Goal: Register for event/course

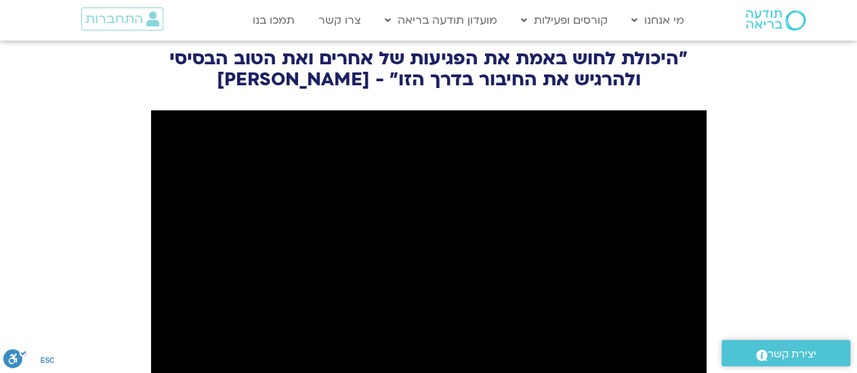
scroll to position [1491, 0]
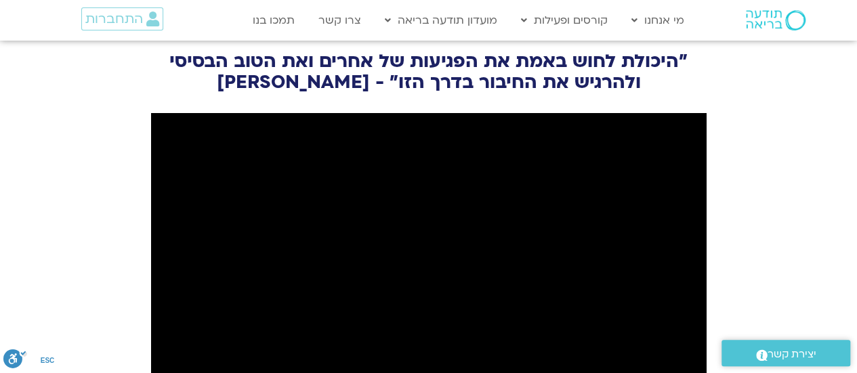
drag, startPoint x: 758, startPoint y: 217, endPoint x: 84, endPoint y: 169, distance: 675.9
click at [84, 169] on section "״היכולת לחוש באמת את הפגיעות של אחרים ואת הטוב הבסיסי ולהרגיש את החיבור בדרך הז…" at bounding box center [428, 259] width 857 height 481
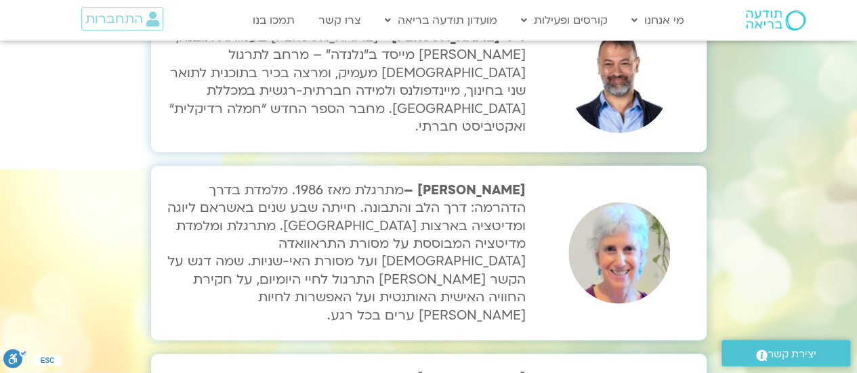
scroll to position [4607, 0]
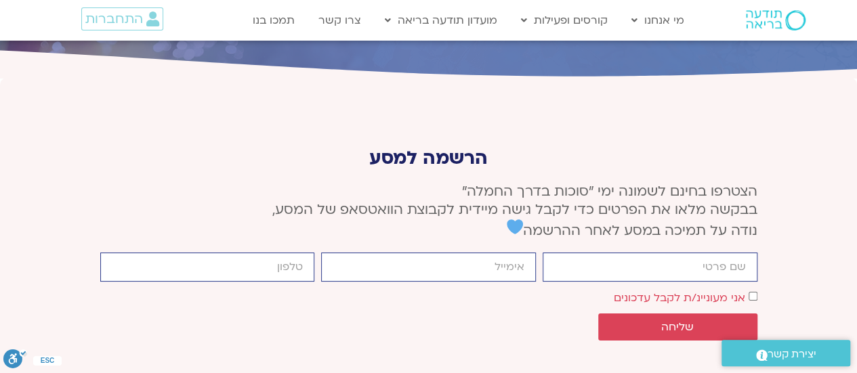
scroll to position [5067, 0]
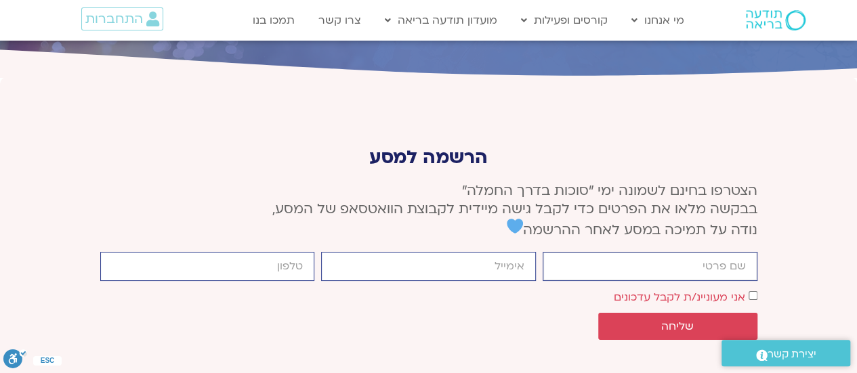
click at [590, 252] on input "firstname" at bounding box center [650, 266] width 215 height 29
type input "קרן"
click at [430, 252] on input "email" at bounding box center [428, 266] width 215 height 29
type input "[EMAIL_ADDRESS][DOMAIN_NAME]"
type input "0545501535"
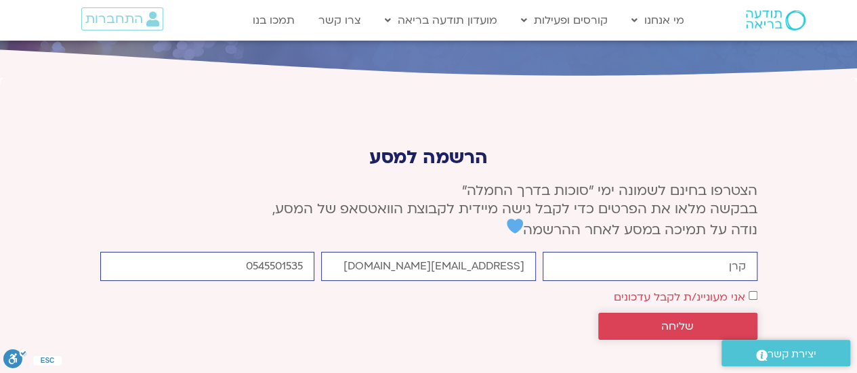
click at [670, 320] on span "שליחה" at bounding box center [677, 326] width 33 height 12
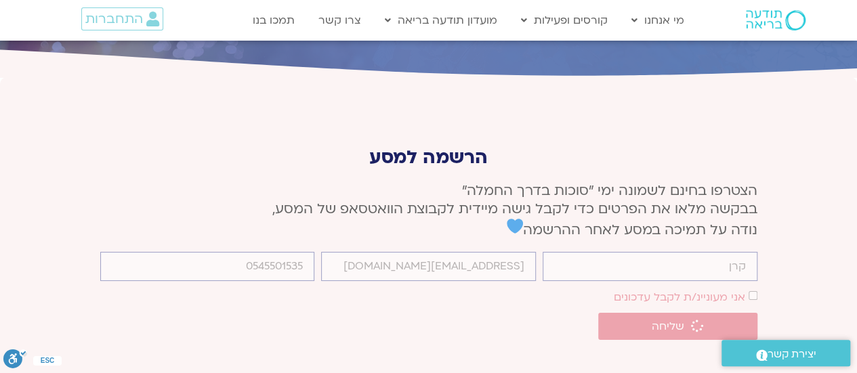
scroll to position [5057, 0]
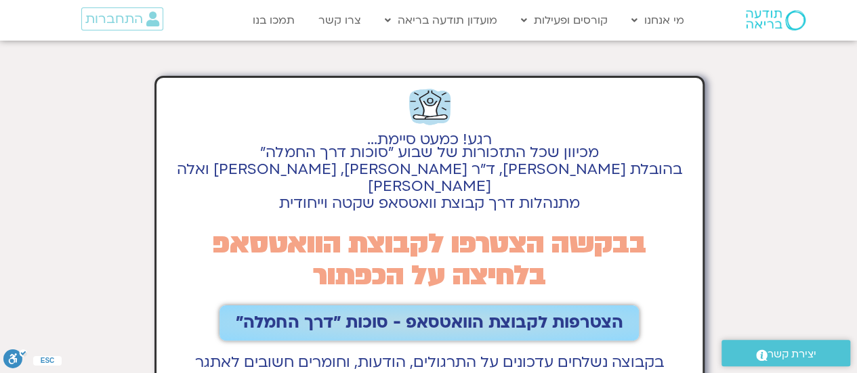
click at [424, 314] on span "הצטרפות לקבוצת הוואטסאפ - סוכות ״דרך החמלה״" at bounding box center [429, 323] width 387 height 19
